Goal: Navigation & Orientation: Find specific page/section

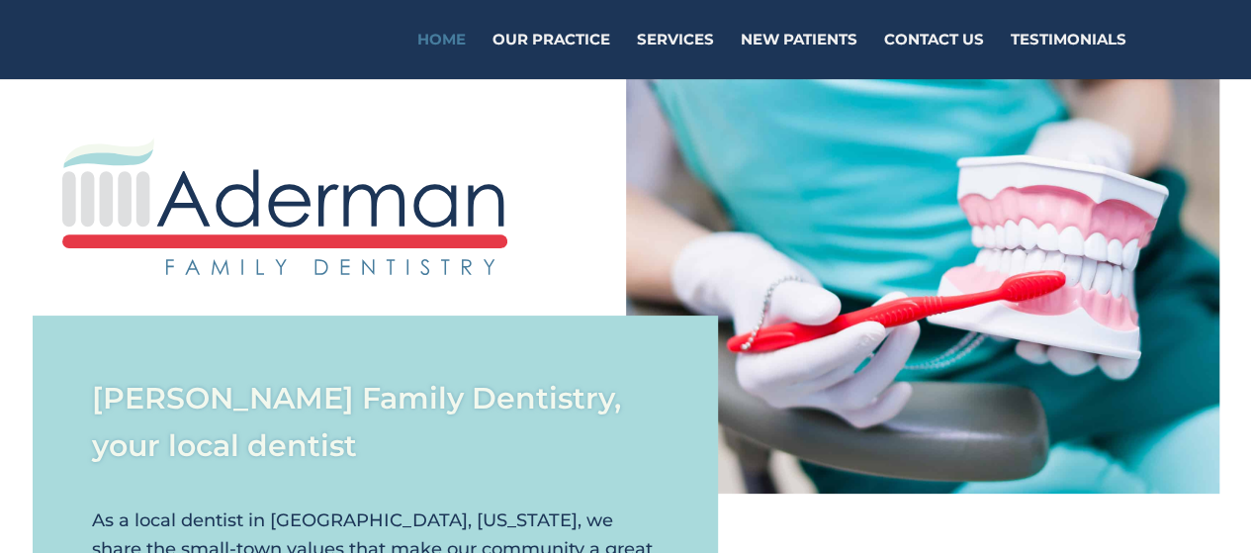
drag, startPoint x: 0, startPoint y: 0, endPoint x: 442, endPoint y: 273, distance: 519.4
click at [442, 273] on img at bounding box center [284, 205] width 445 height 137
click at [1076, 33] on link "Testimonials" at bounding box center [1069, 56] width 116 height 46
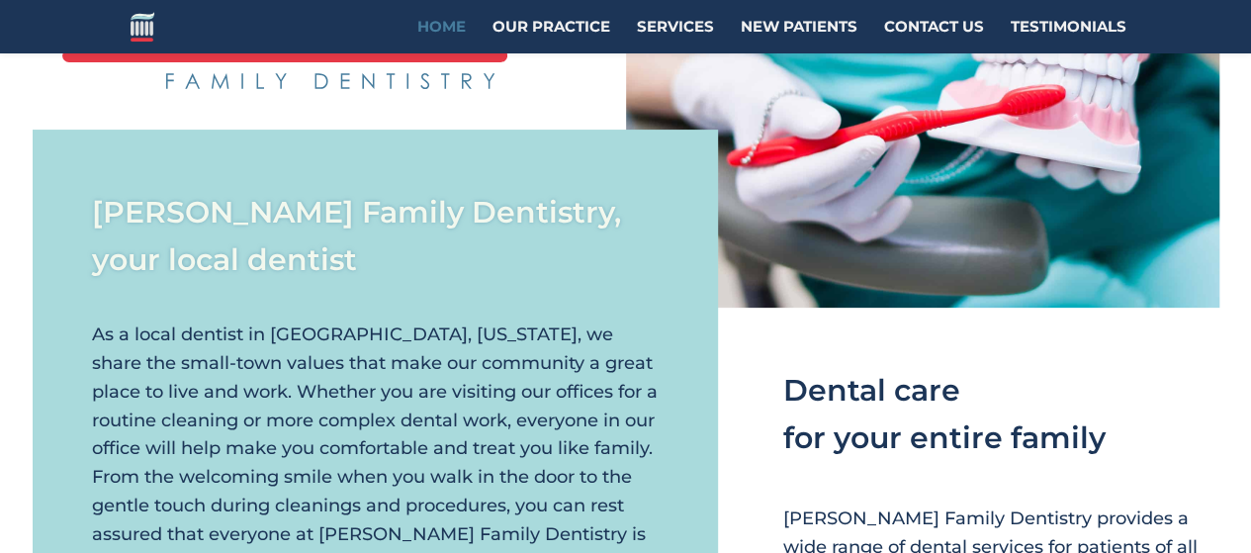
scroll to position [175, 0]
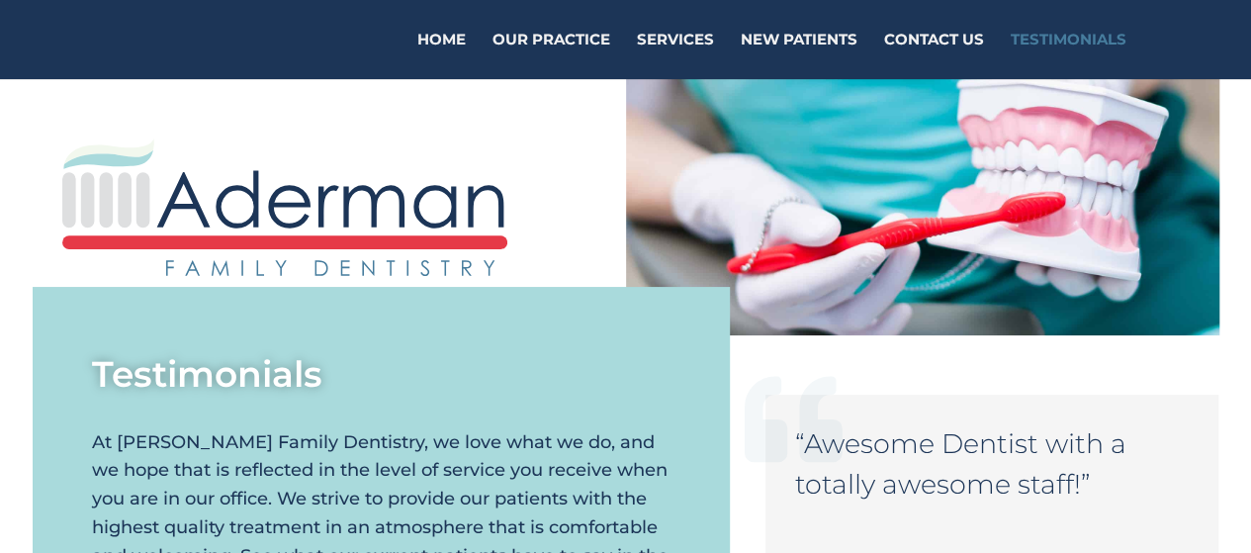
click at [443, 29] on div "Home Our Practice Services New Patients Contact Us Testimonials Select Page Hom…" at bounding box center [757, 39] width 739 height 79
click at [447, 33] on link "Home" at bounding box center [441, 56] width 48 height 46
